Goal: Find specific page/section: Find specific page/section

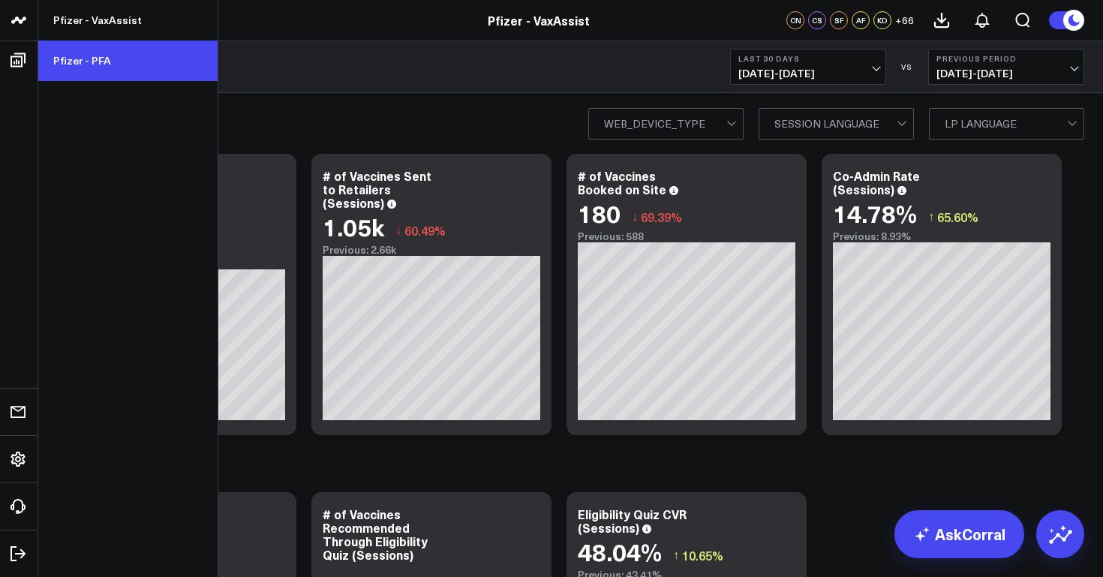
click at [72, 65] on link "Pfizer - PFA" at bounding box center [127, 61] width 179 height 41
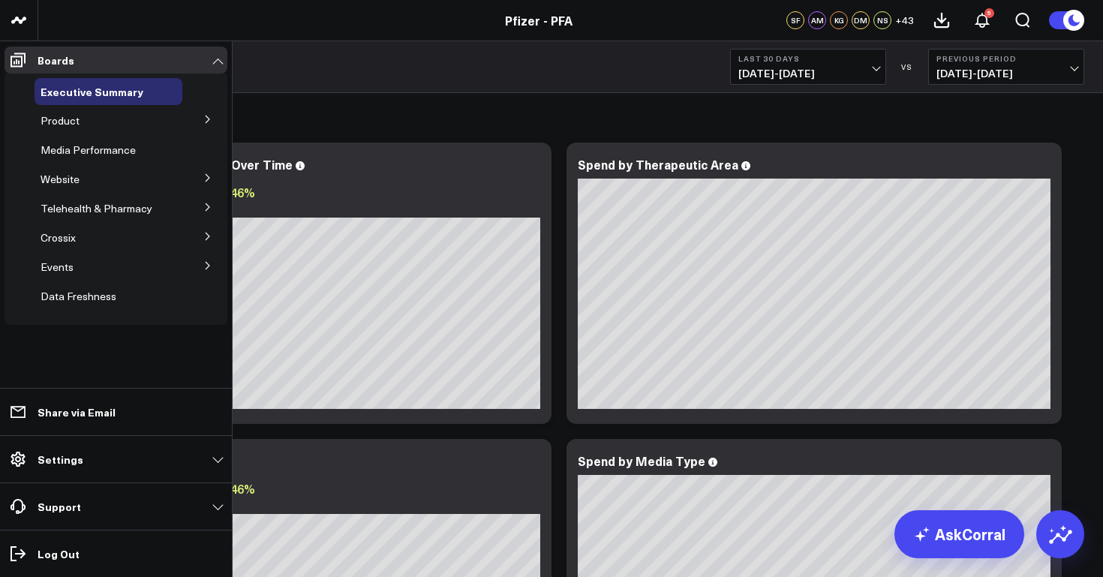
click at [206, 117] on icon at bounding box center [208, 120] width 4 height 8
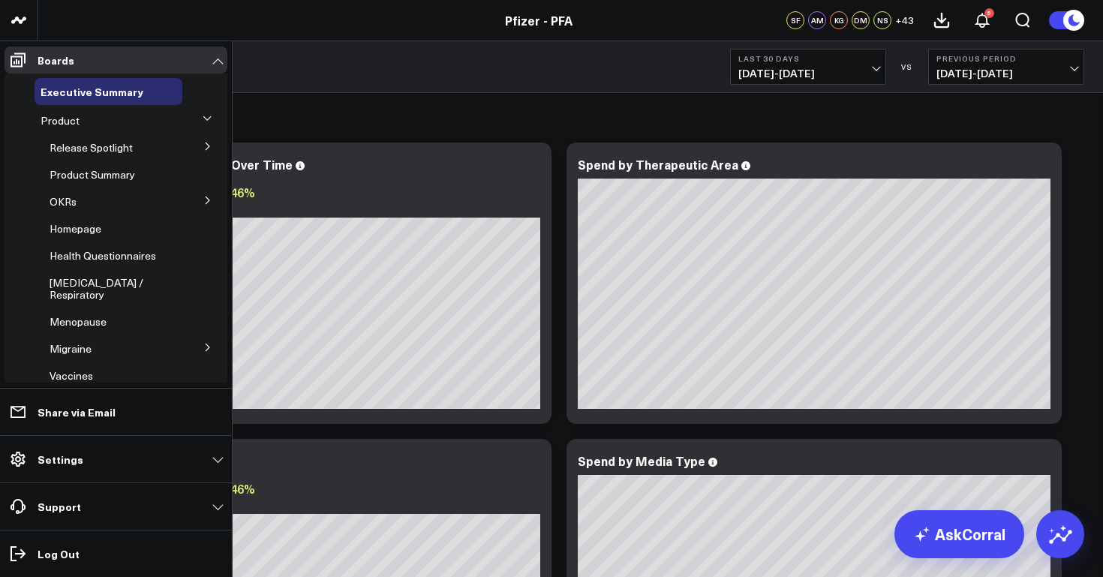
click at [206, 117] on button at bounding box center [208, 118] width 23 height 39
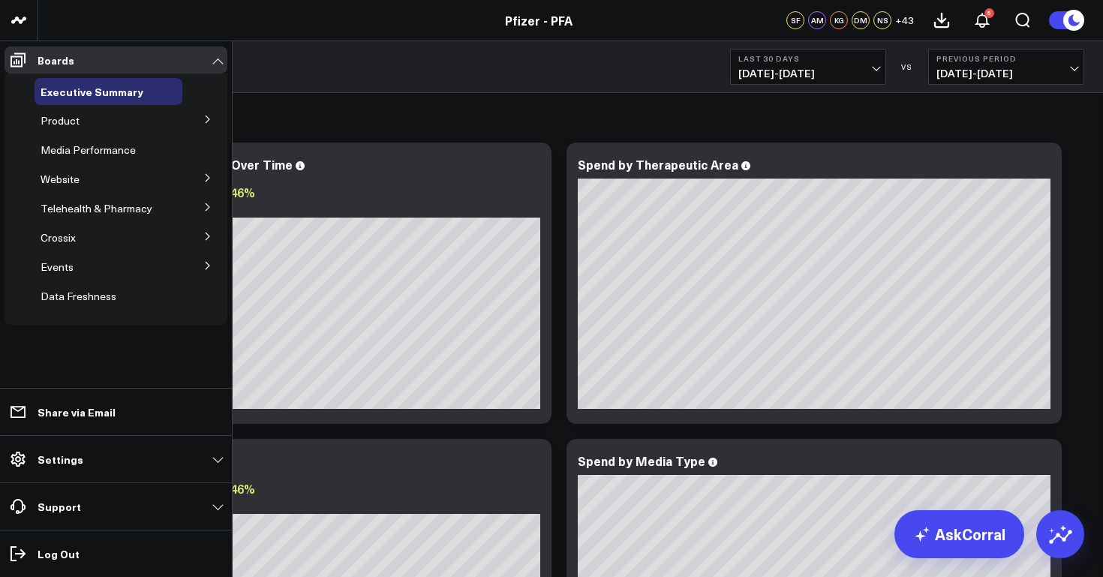
click at [205, 117] on icon at bounding box center [207, 119] width 9 height 9
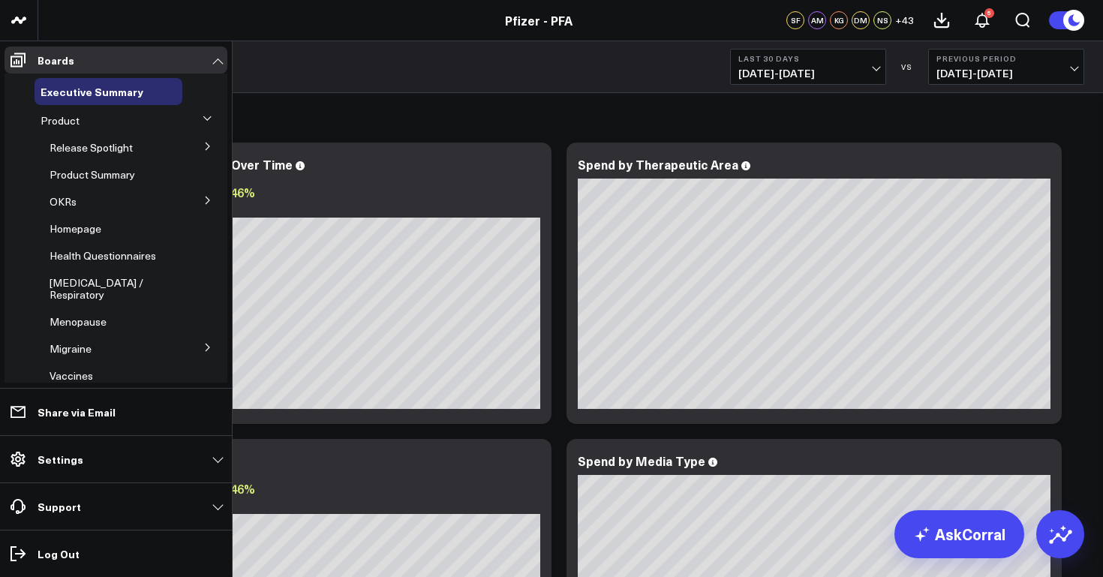
click at [205, 117] on button at bounding box center [208, 118] width 23 height 39
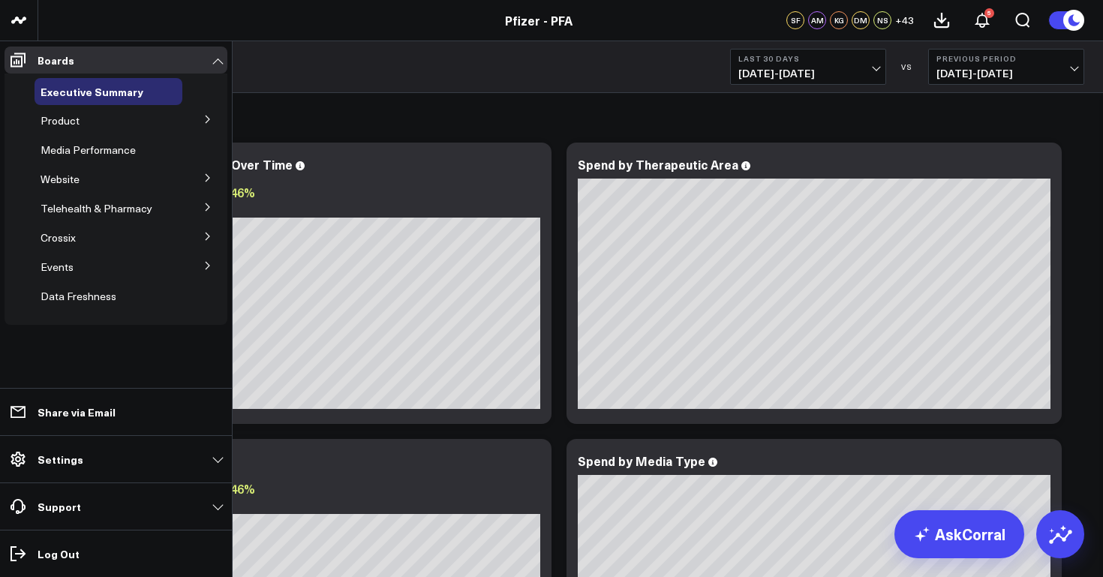
click at [209, 121] on icon at bounding box center [207, 119] width 9 height 9
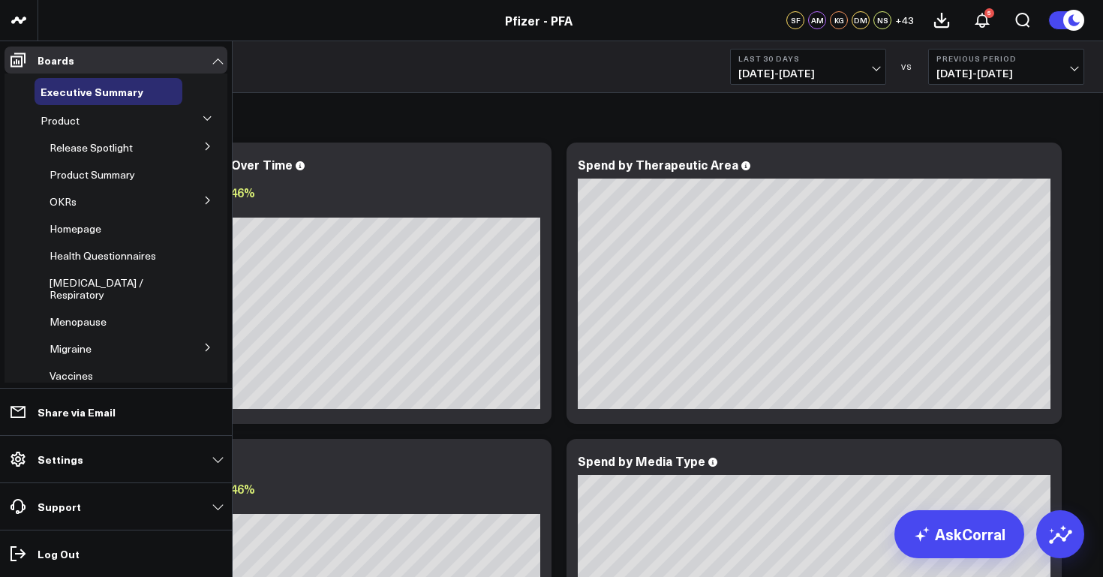
click at [203, 200] on icon at bounding box center [207, 200] width 9 height 9
click at [64, 203] on span "OKRs" at bounding box center [63, 201] width 27 height 14
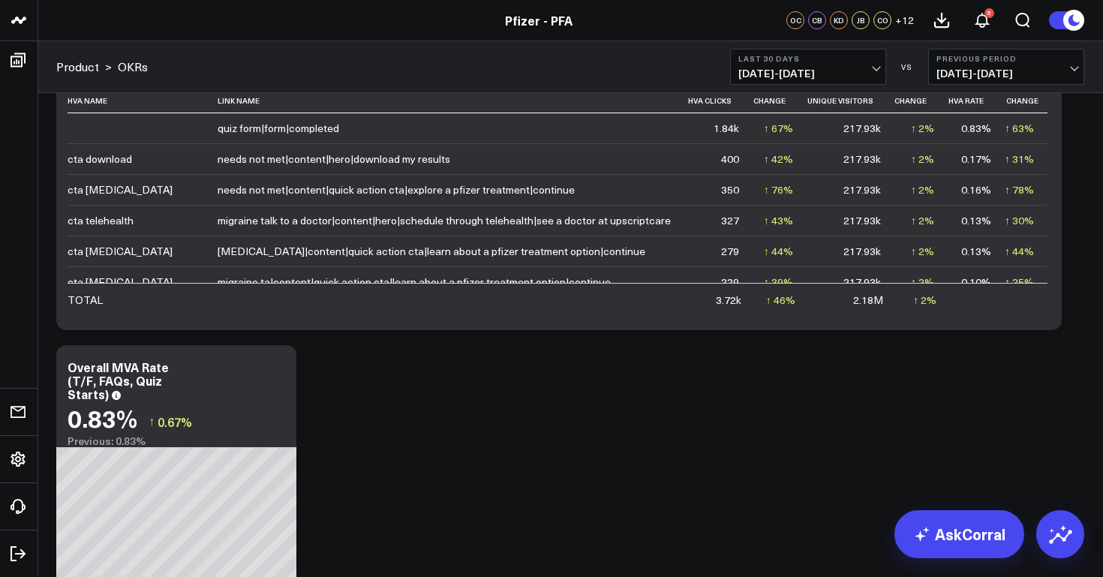
scroll to position [858, 0]
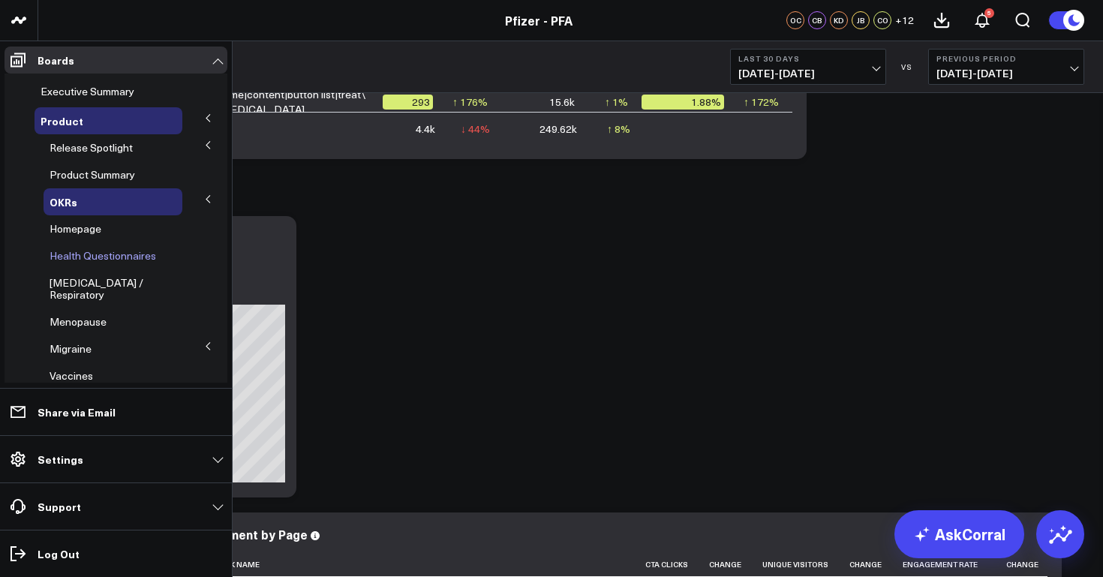
click at [96, 254] on span "Health Questionnaires" at bounding box center [103, 255] width 107 height 14
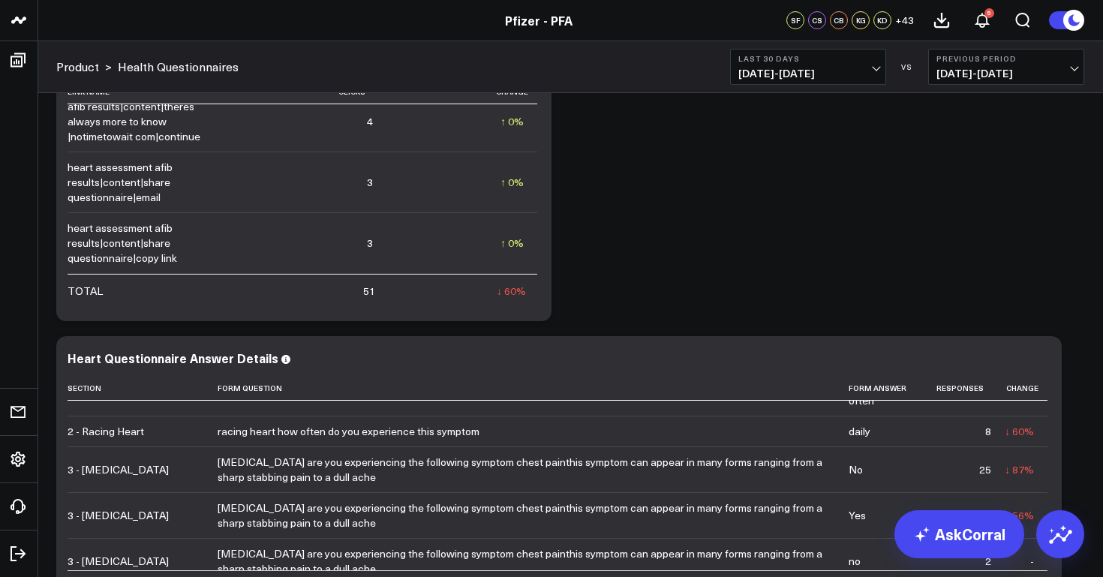
scroll to position [2353, 0]
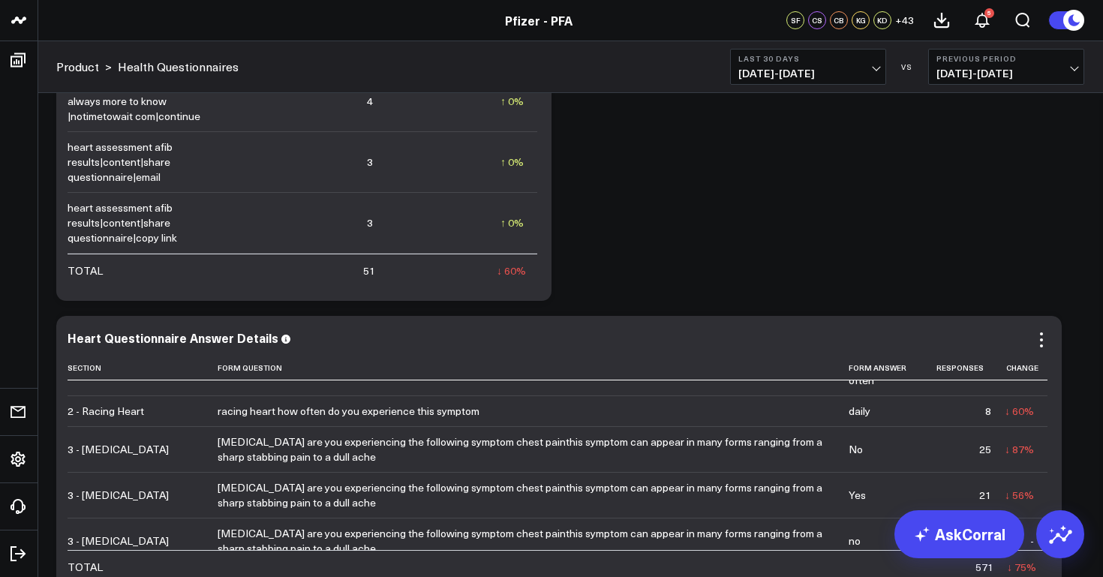
click at [226, 342] on div "Heart Questionnaire Answer Details" at bounding box center [173, 337] width 211 height 17
click at [263, 341] on div "Heart Questionnaire Answer Details" at bounding box center [173, 337] width 211 height 17
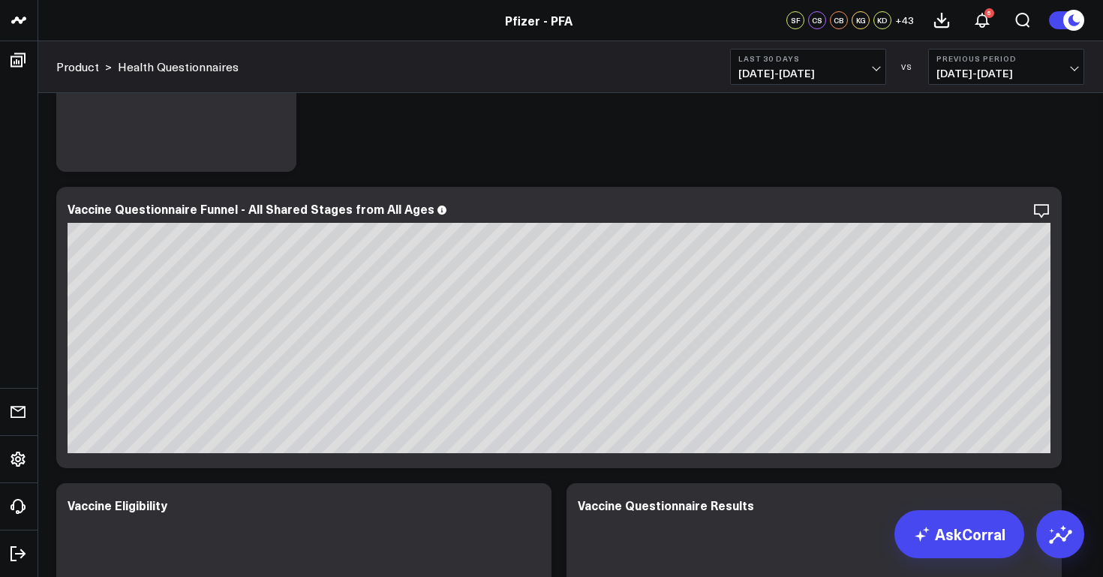
scroll to position [4246, 0]
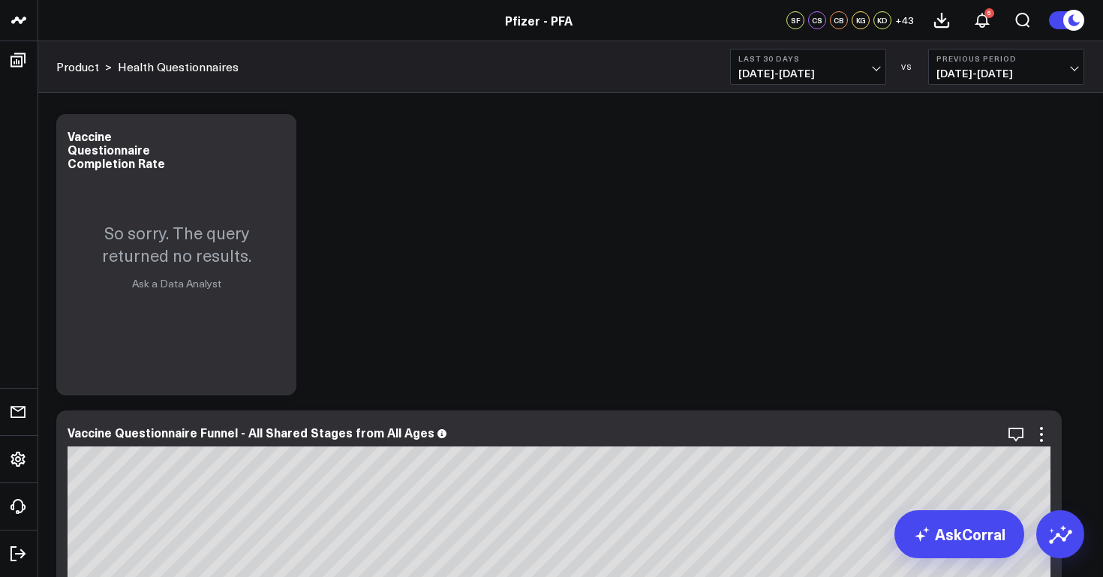
scroll to position [4082, 0]
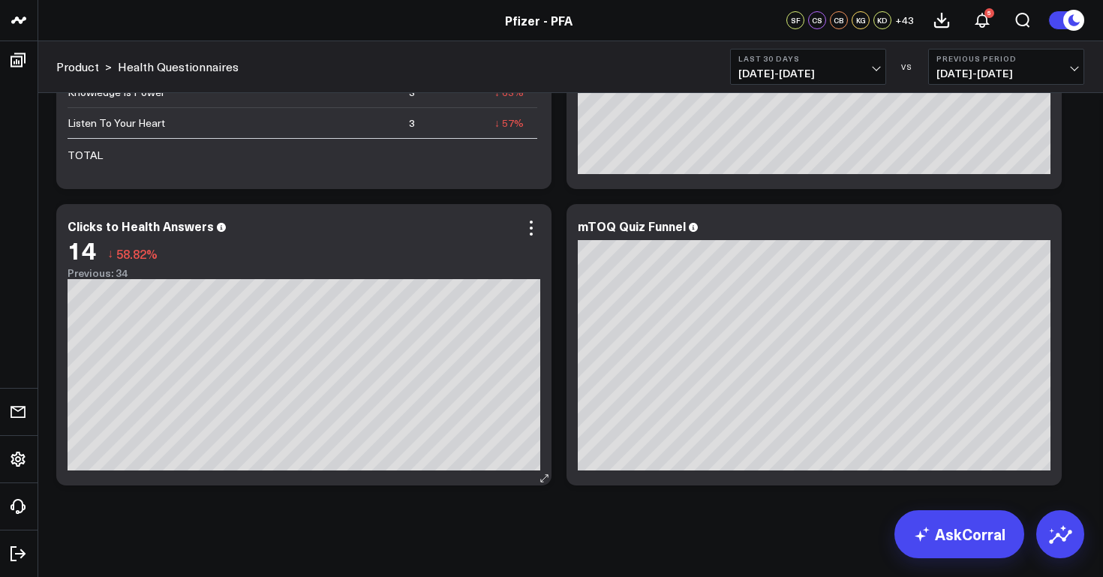
scroll to position [5857, 0]
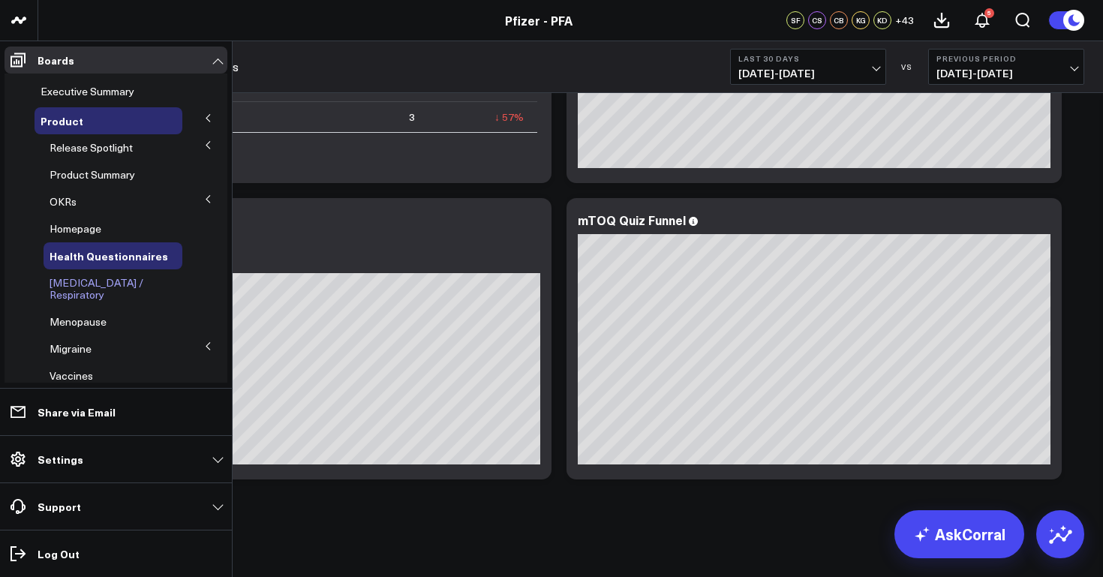
click at [128, 283] on span "[MEDICAL_DATA] / Respiratory" at bounding box center [97, 288] width 94 height 26
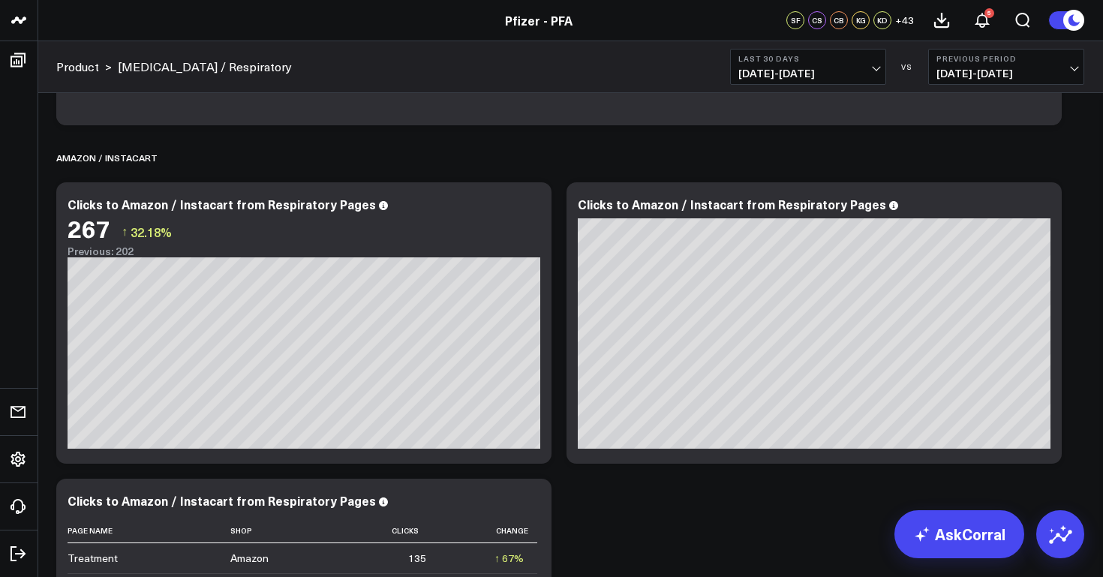
scroll to position [3741, 0]
